Goal: Transaction & Acquisition: Purchase product/service

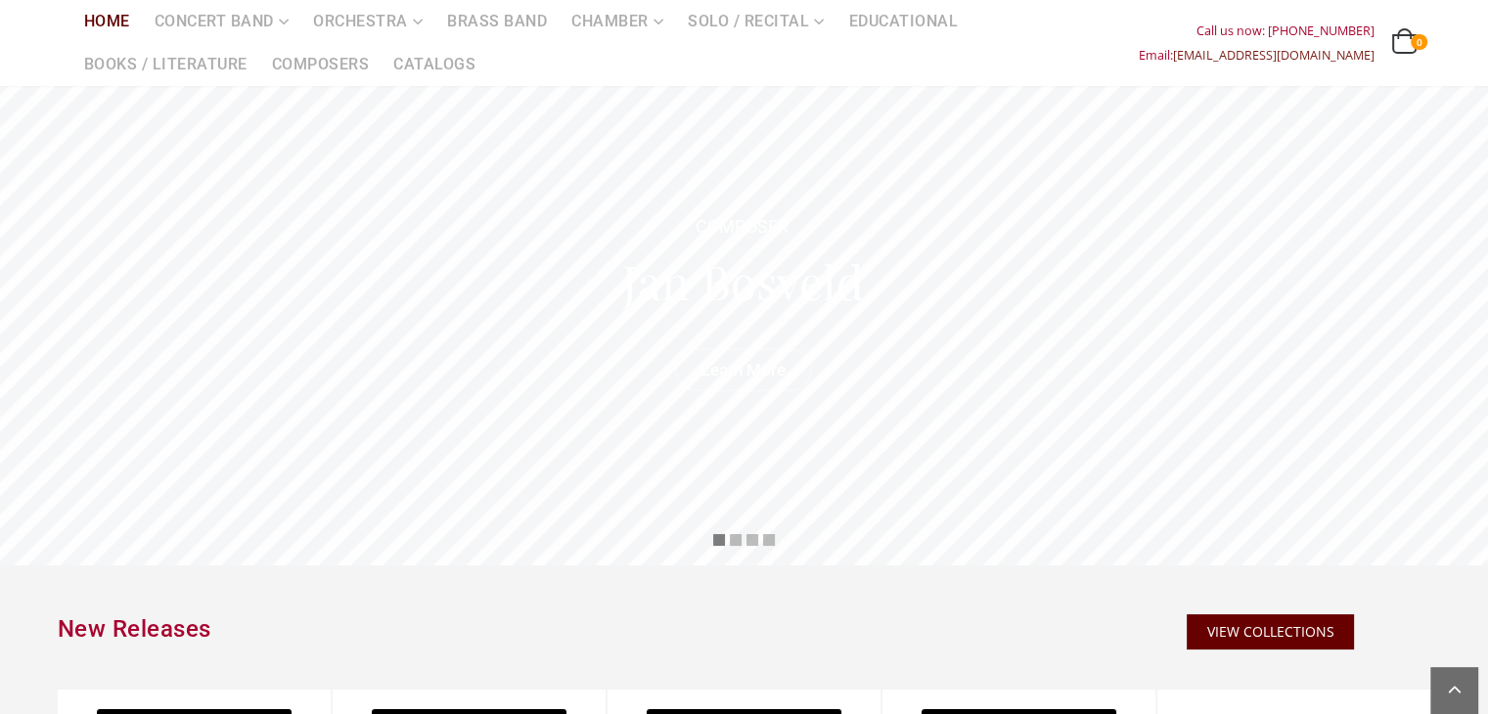
scroll to position [98, 0]
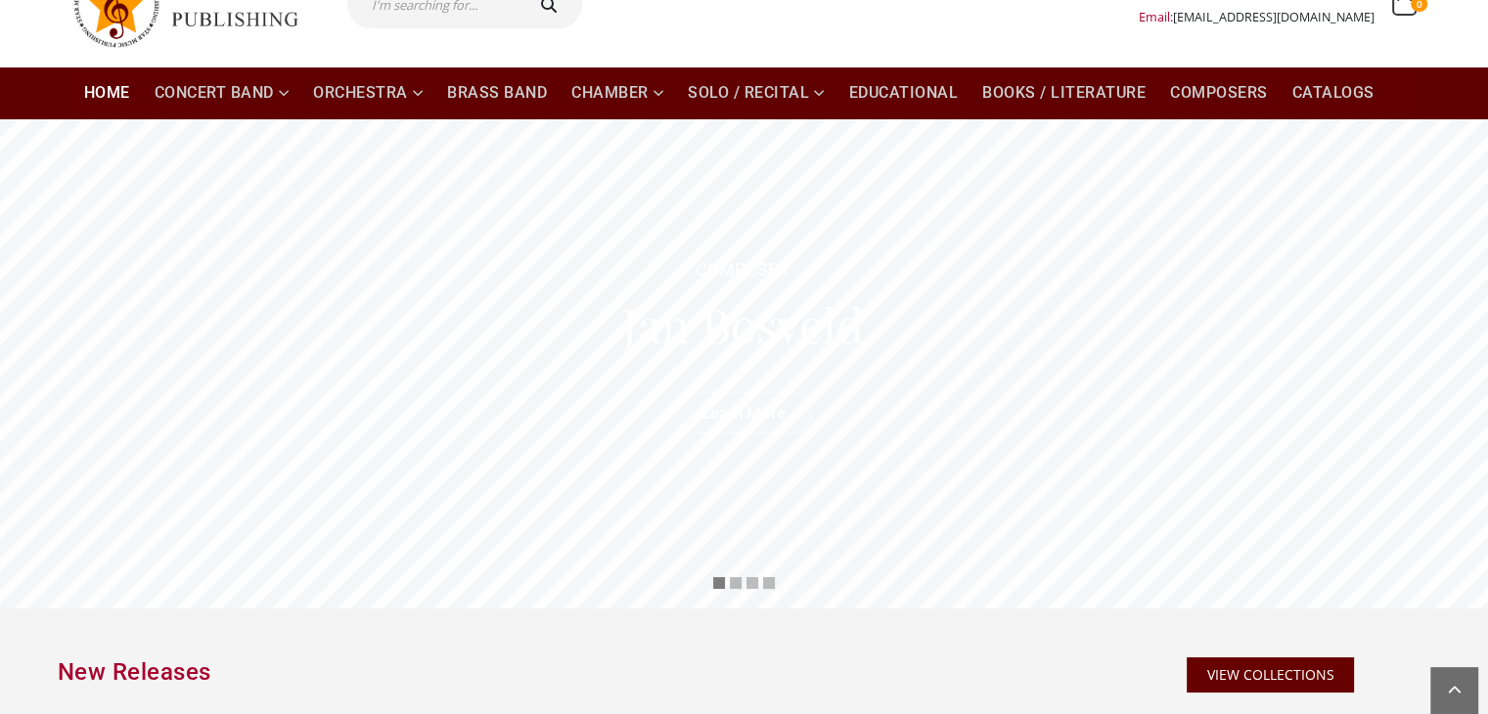
click at [452, 5] on input "text" at bounding box center [433, 4] width 173 height 47
paste input "SYMPHONY NO. 1"
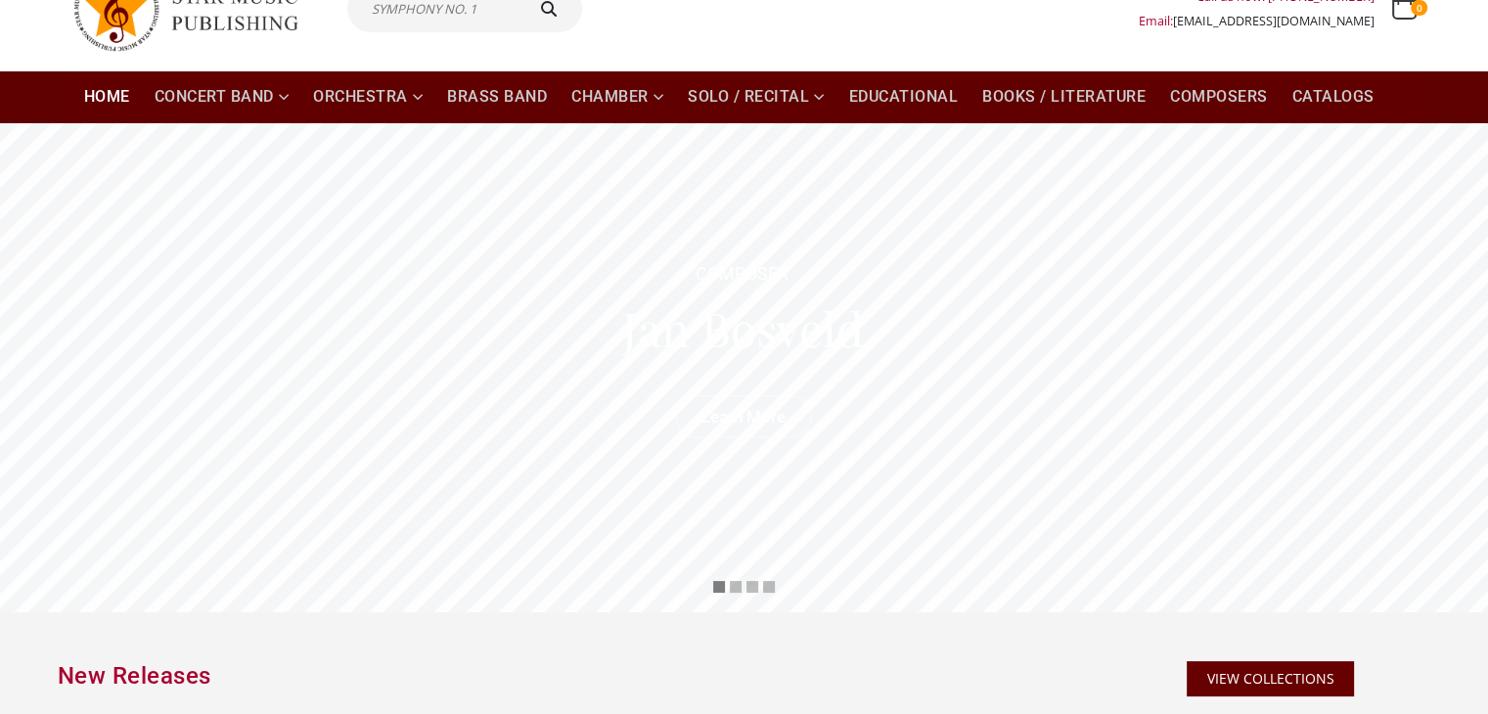
type input "SYMPHONY NO. 1"
click at [520, 0] on button "submit" at bounding box center [551, 8] width 63 height 47
type input "SYMPHONY NO. 1"
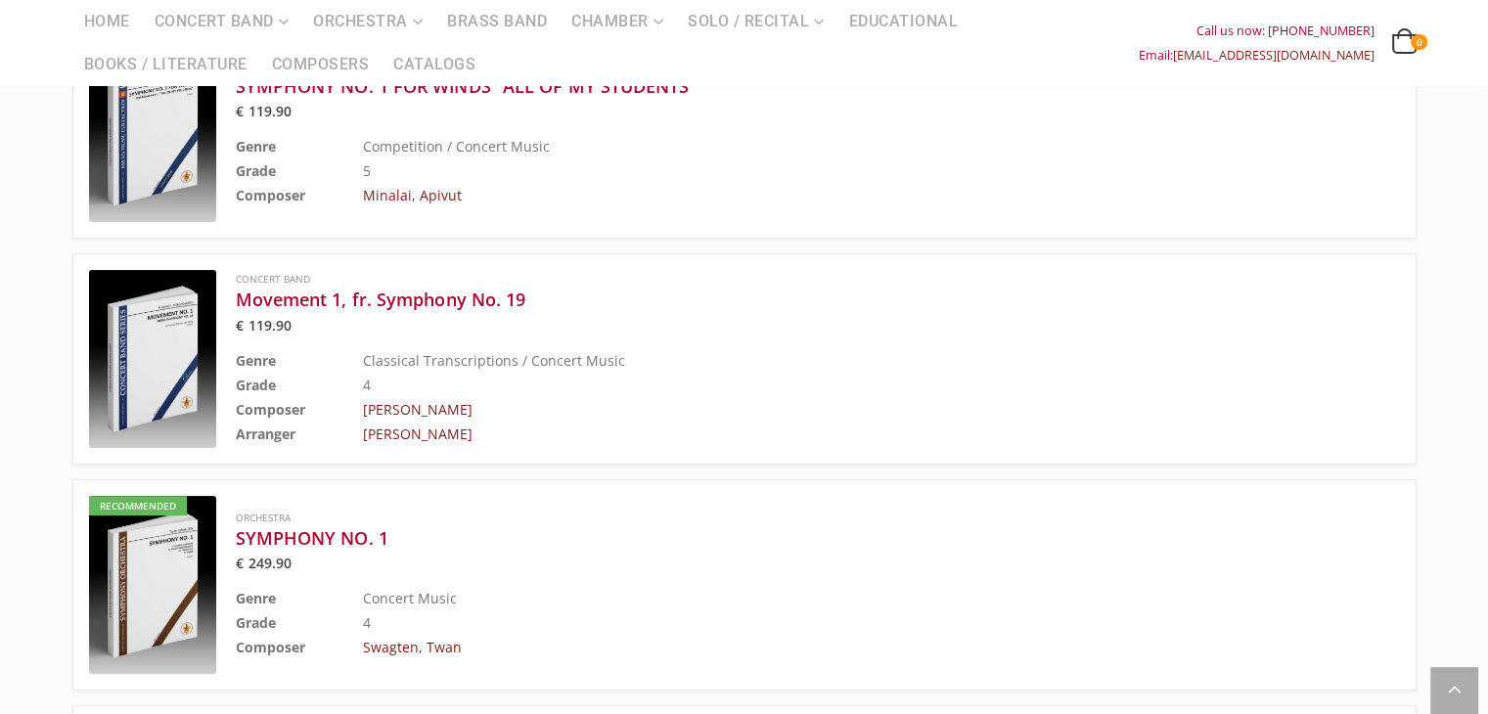
scroll to position [391, 0]
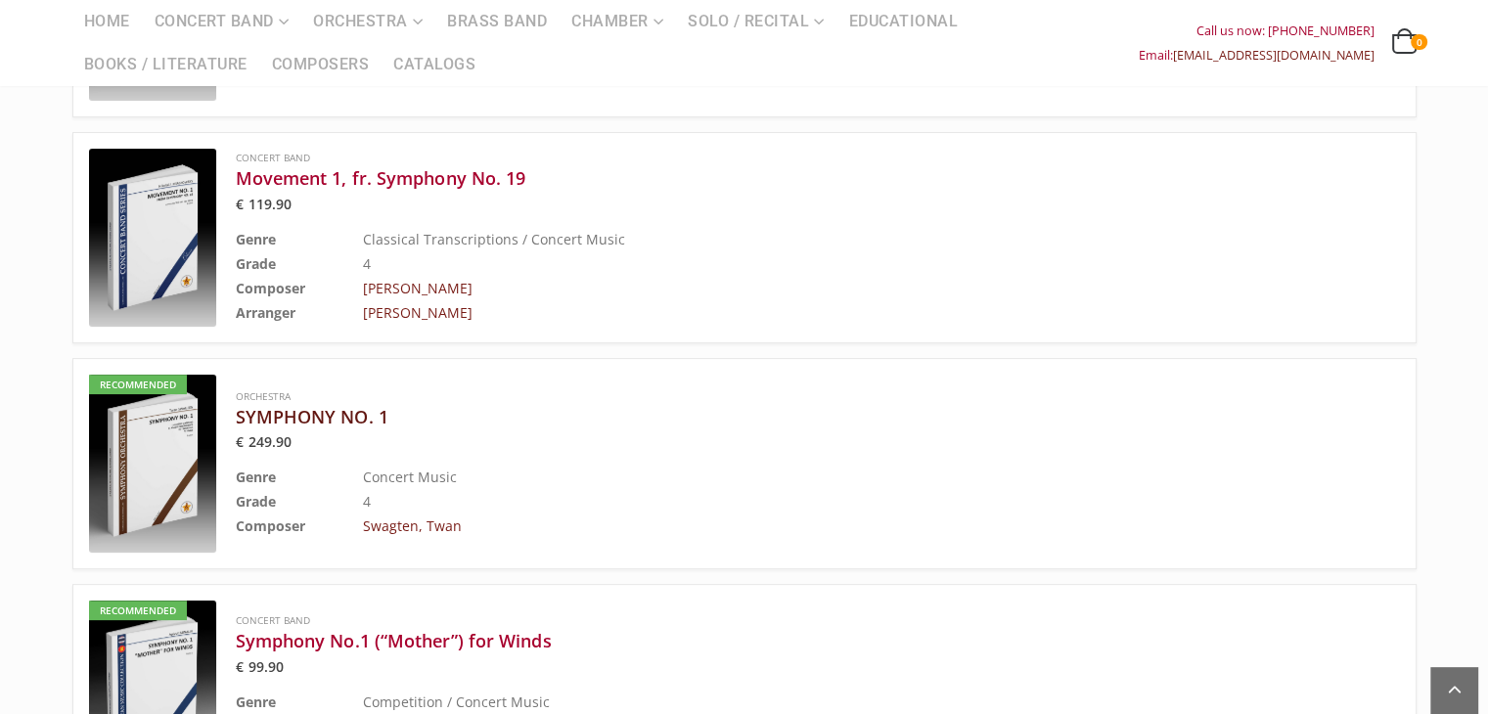
click at [353, 412] on h3 "SYMPHONY NO. 1" at bounding box center [769, 416] width 1066 height 23
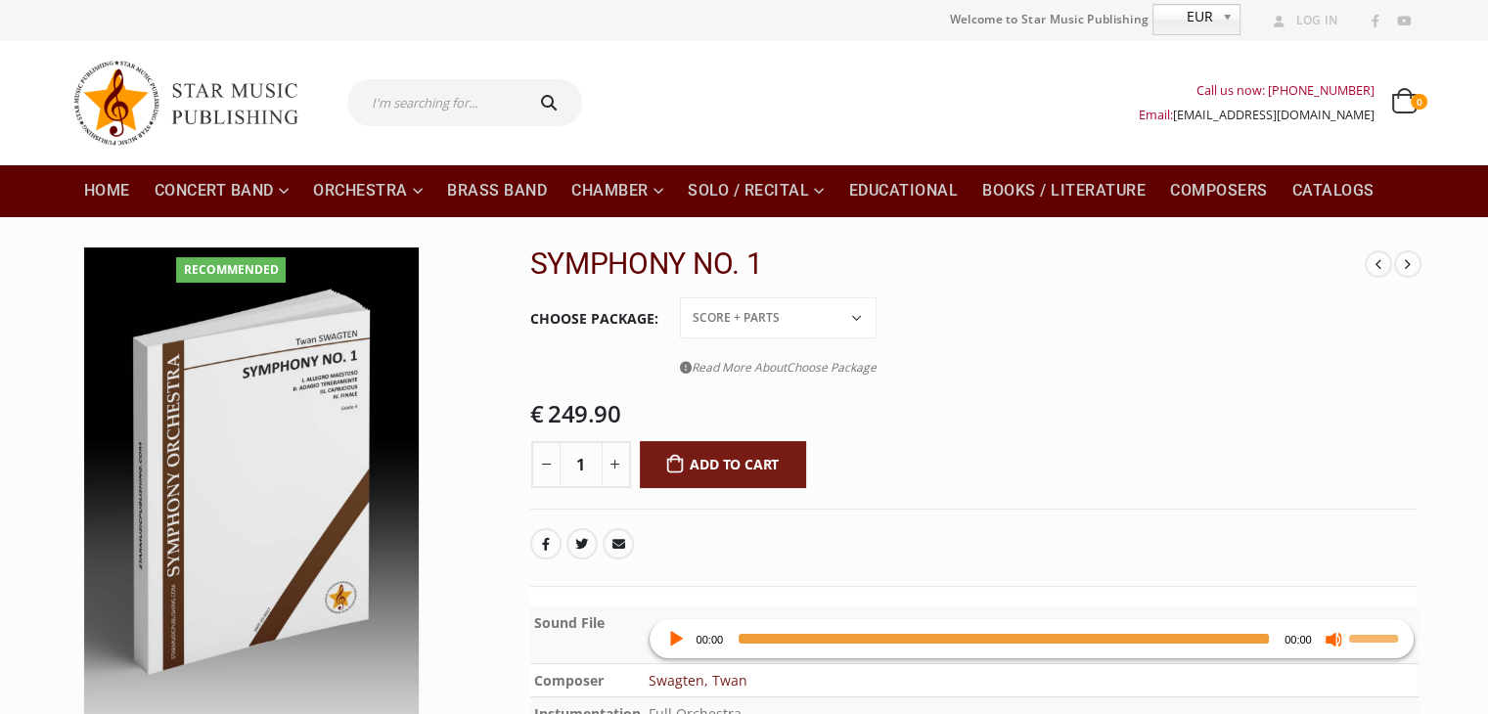
click at [955, 119] on div "Call us now: [PHONE_NUMBER] Email: [EMAIL_ADDRESS][DOMAIN_NAME] 0 0 items 0 ITE…" at bounding box center [1006, 103] width 819 height 78
